Goal: Information Seeking & Learning: Learn about a topic

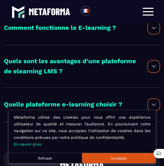
scroll to position [234, 0]
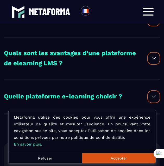
click at [107, 160] on button "Accepter" at bounding box center [118, 158] width 73 height 10
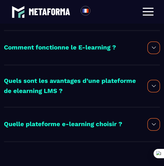
scroll to position [201, 0]
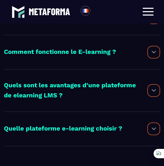
click at [86, 53] on h2 "Comment fonctionne le E-learning ?" at bounding box center [60, 52] width 112 height 10
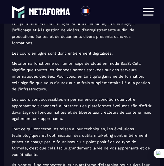
scroll to position [591, 0]
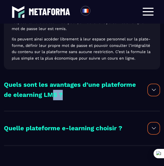
drag, startPoint x: 70, startPoint y: 101, endPoint x: 86, endPoint y: 79, distance: 26.7
click at [66, 94] on h2 "Quels sont les avantages d’une plateforme de elearning LMS ?" at bounding box center [70, 90] width 133 height 21
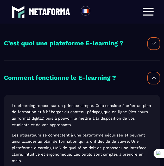
scroll to position [20, 0]
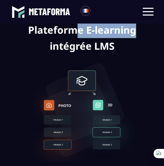
drag, startPoint x: 140, startPoint y: 30, endPoint x: 109, endPoint y: 37, distance: 31.6
click at [82, 29] on div "FONCTIONNALITÉS Plateforme E-learning intégrée LMS" at bounding box center [82, 102] width 156 height 182
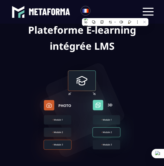
click at [120, 46] on h1 "Plateforme E-learning intégrée LMS" at bounding box center [82, 38] width 108 height 32
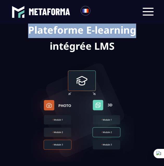
drag, startPoint x: 142, startPoint y: 32, endPoint x: 27, endPoint y: 30, distance: 115.6
click at [27, 30] on div "FONCTIONNALITÉS Plateforme E-learning intégrée LMS" at bounding box center [82, 102] width 156 height 182
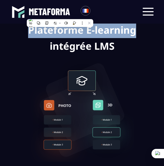
copy h1 "Plateforme E-learning"
